Goal: Task Accomplishment & Management: Complete application form

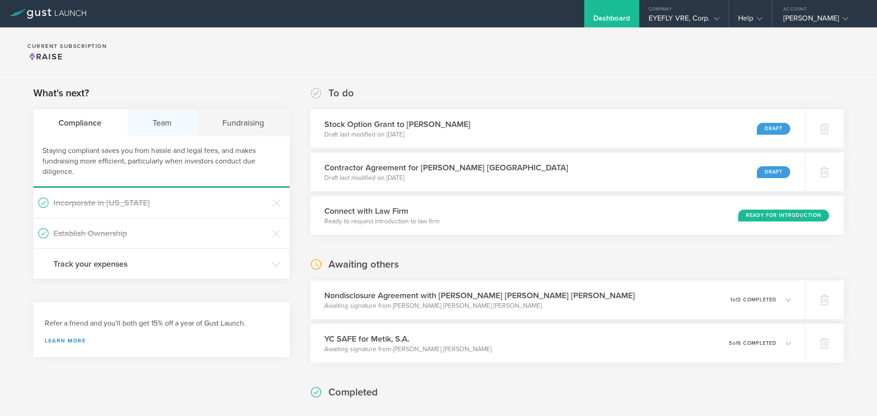
click at [179, 125] on div "Team" at bounding box center [162, 122] width 70 height 27
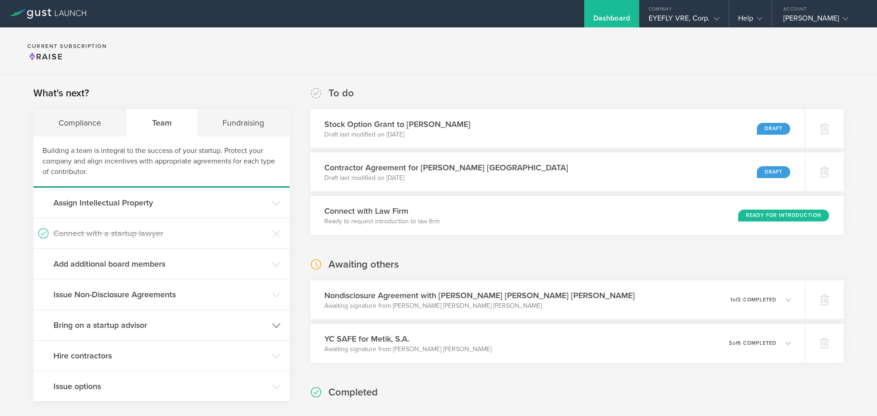
scroll to position [46, 0]
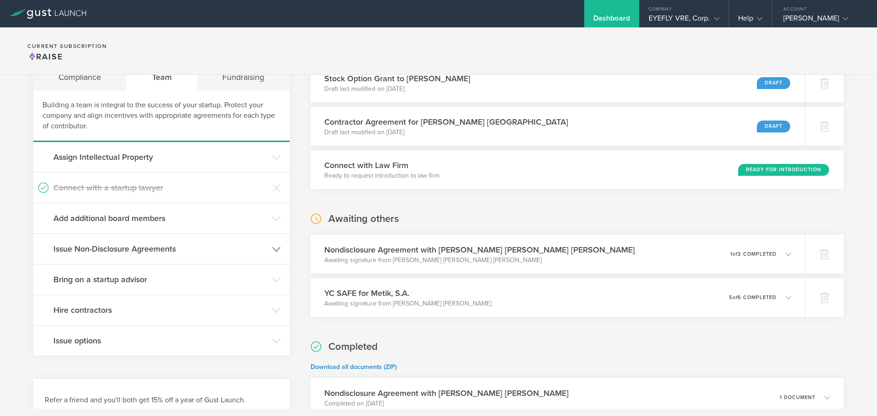
click at [111, 247] on h3 "Issue Non-Disclosure Agreements" at bounding box center [160, 249] width 214 height 12
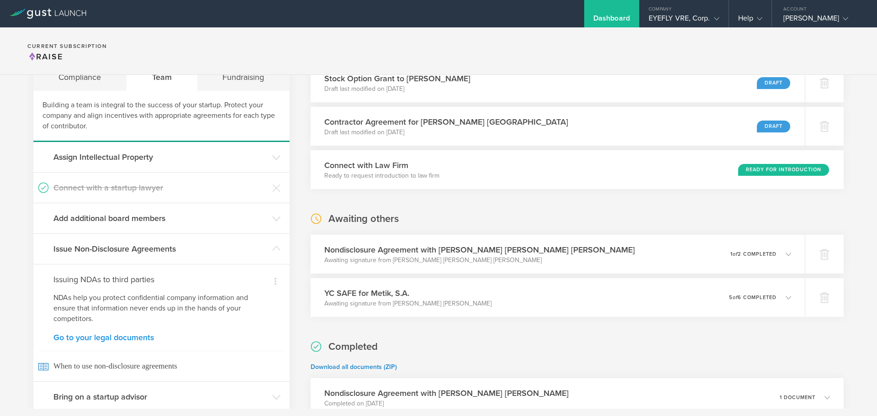
click at [124, 338] on link "Go to your legal documents" at bounding box center [161, 337] width 216 height 8
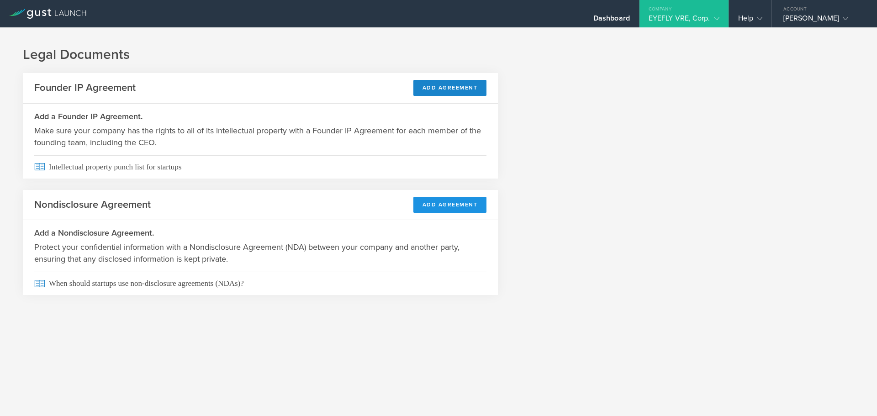
click at [435, 208] on button "Add Agreement" at bounding box center [450, 205] width 74 height 16
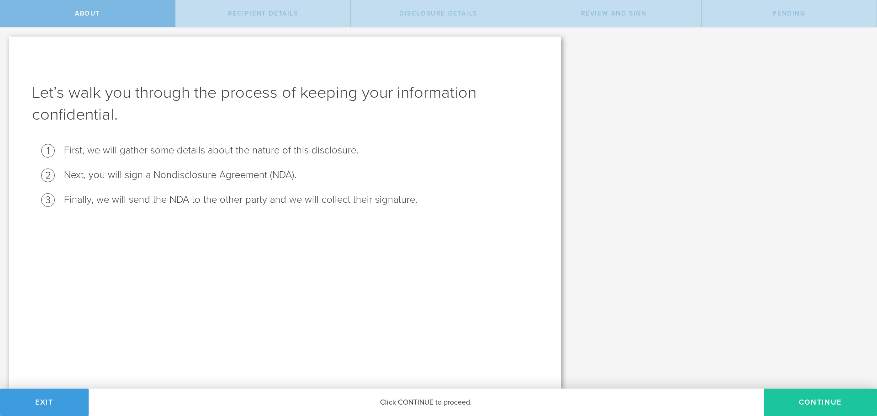
click at [790, 396] on button "Continue" at bounding box center [819, 402] width 113 height 27
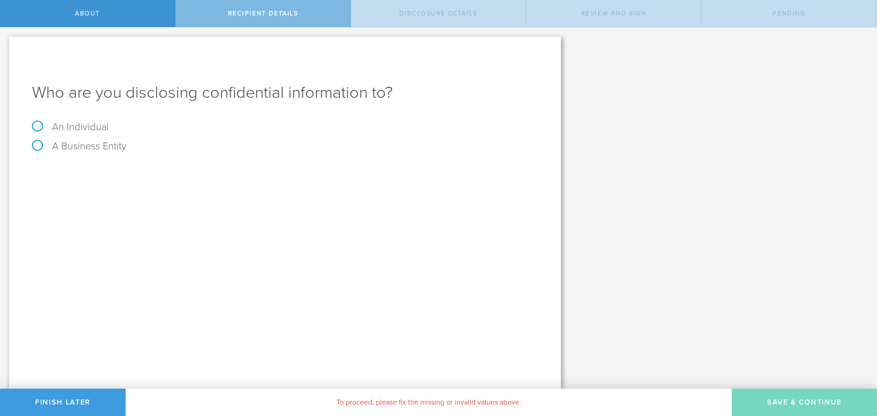
click at [43, 125] on label "An Individual" at bounding box center [70, 127] width 77 height 12
click at [6, 42] on input "An Individual" at bounding box center [3, 34] width 6 height 15
radio input "true"
click at [150, 173] on input "text" at bounding box center [318, 172] width 437 height 14
type input "Dayana Donado"
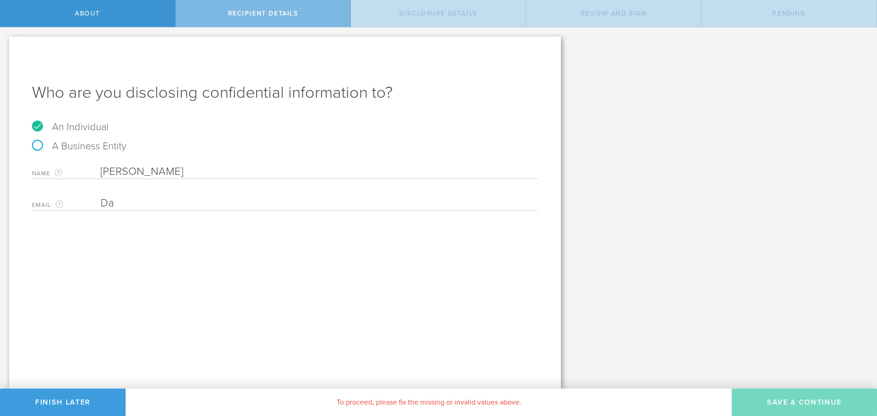
type input "D"
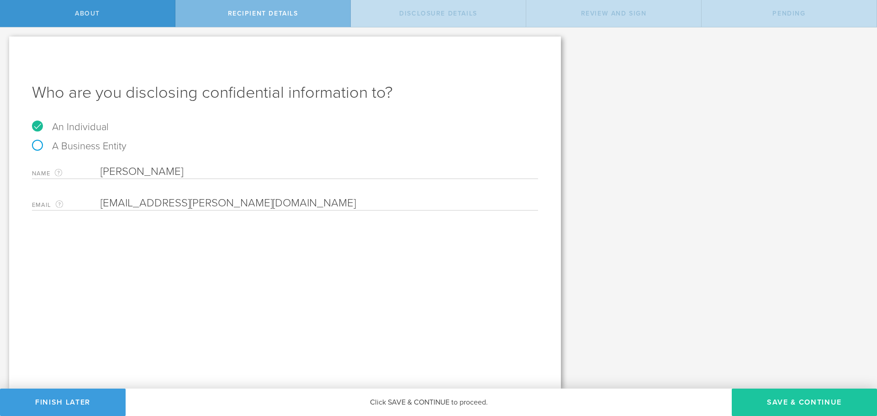
type input "dayana.donado@eyeflytech.com"
click at [793, 394] on button "Save & Continue" at bounding box center [803, 402] width 145 height 27
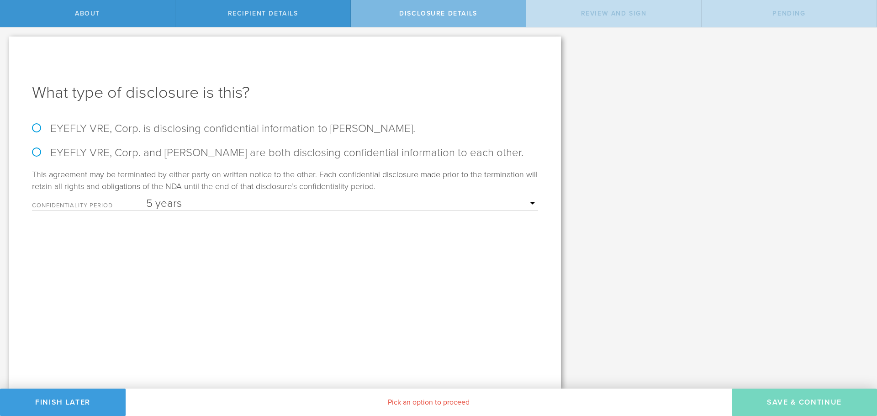
click at [171, 204] on select "1 year 2 years 3 years 4 years 5 years" at bounding box center [342, 204] width 392 height 14
select select "string:2 years"
click at [146, 197] on select "1 year 2 years 3 years 4 years 5 years" at bounding box center [342, 204] width 392 height 14
click at [36, 126] on label "EYEFLY VRE, Corp. is disclosing confidential information to Dayana Donado." at bounding box center [285, 128] width 506 height 13
click at [6, 47] on input "EYEFLY VRE, Corp. is disclosing confidential information to Dayana Donado." at bounding box center [3, 36] width 6 height 19
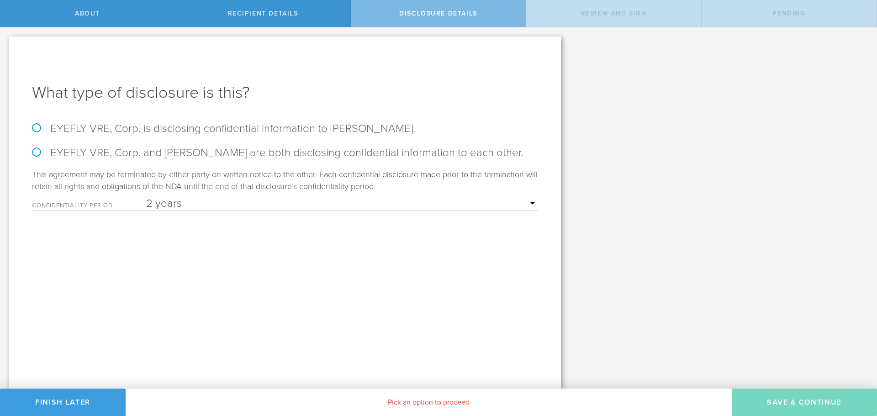
radio input "true"
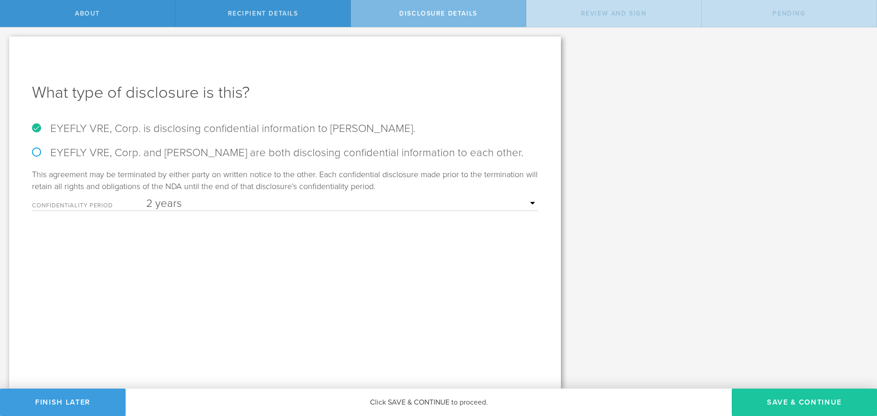
click at [799, 401] on button "Save & Continue" at bounding box center [803, 402] width 145 height 27
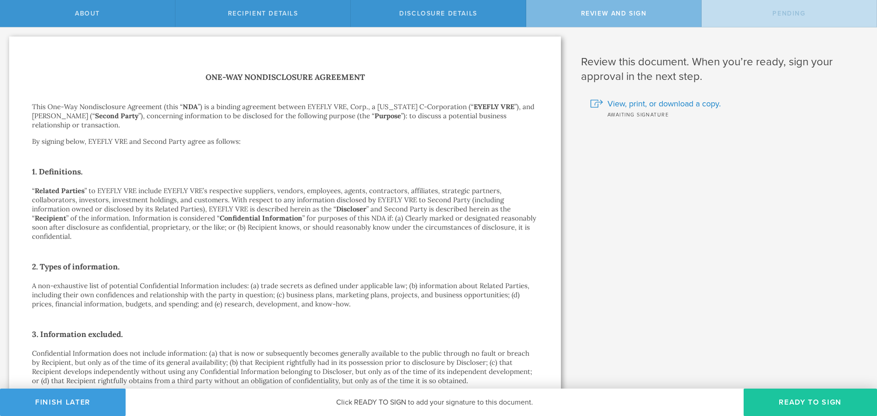
click at [822, 401] on button "Ready to Sign" at bounding box center [809, 402] width 133 height 27
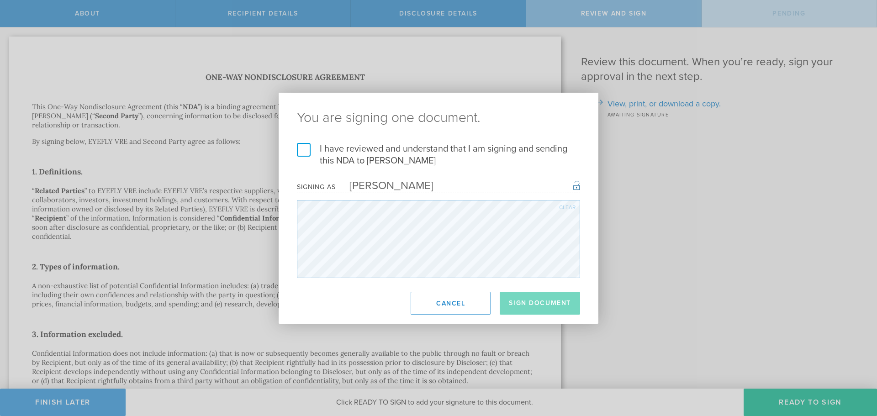
click at [292, 156] on div "I have reviewed and understand that I am signing and sending this NDA to Dayana…" at bounding box center [438, 210] width 320 height 135
click at [304, 152] on label "I have reviewed and understand that I am signing and sending this NDA to Dayana…" at bounding box center [438, 155] width 283 height 24
click at [0, 0] on input "I have reviewed and understand that I am signing and sending this NDA to Dayana…" at bounding box center [0, 0] width 0 height 0
click at [557, 304] on button "Sign Document" at bounding box center [539, 303] width 80 height 23
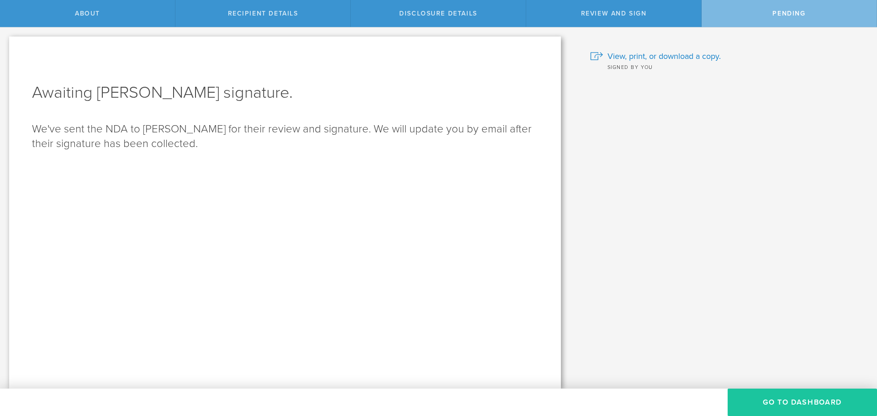
click at [785, 401] on button "Go to dashboard" at bounding box center [801, 402] width 149 height 27
